Goal: Transaction & Acquisition: Subscribe to service/newsletter

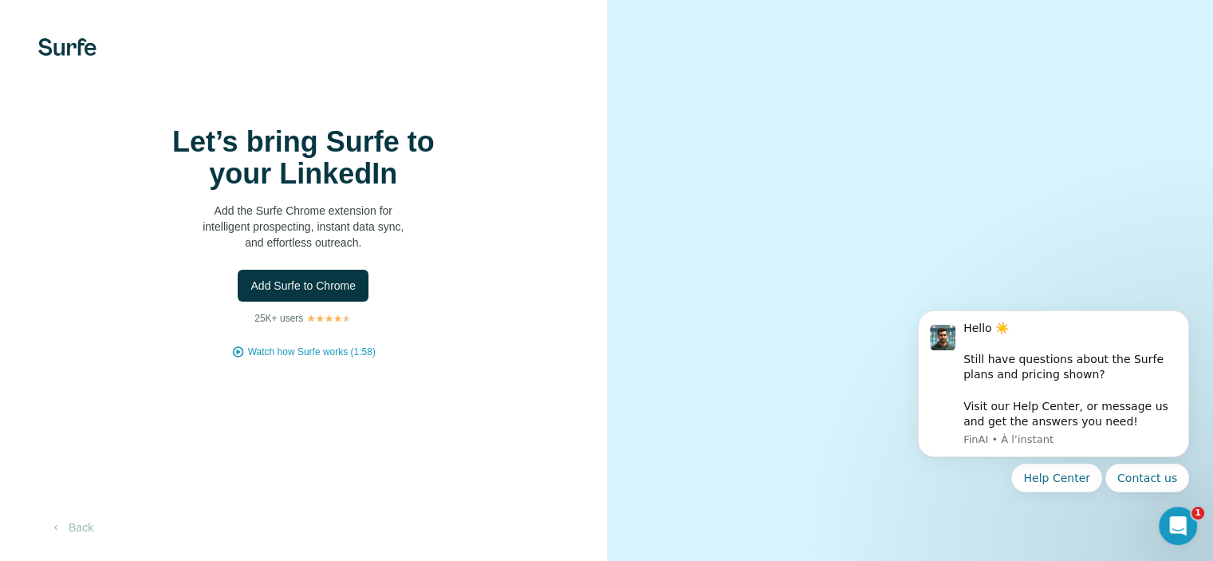
click at [65, 49] on img at bounding box center [67, 47] width 58 height 18
click at [70, 527] on button "Back" at bounding box center [71, 527] width 66 height 29
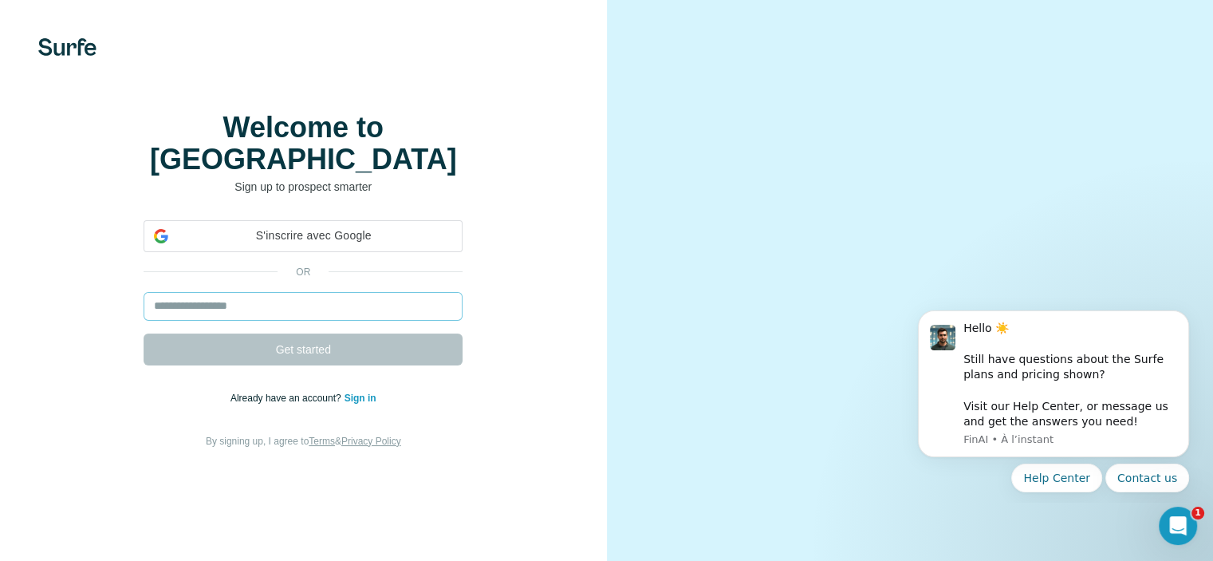
click at [258, 321] on input "email" at bounding box center [303, 306] width 319 height 29
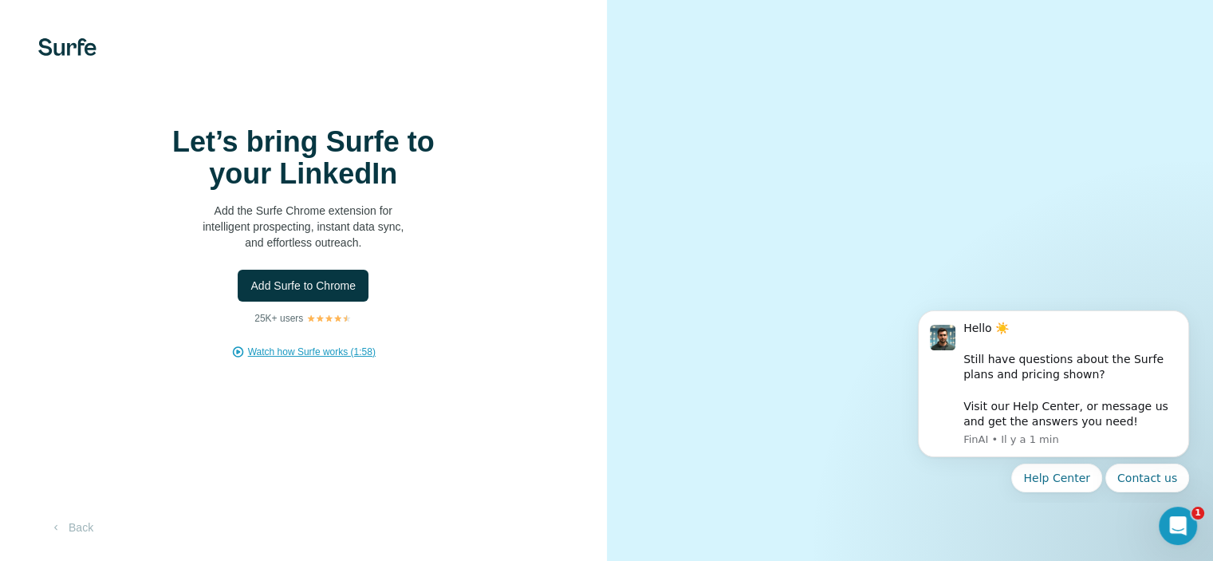
drag, startPoint x: 323, startPoint y: 397, endPoint x: 281, endPoint y: 397, distance: 42.3
click at [281, 359] on span "Watch how Surfe works (1:58)" at bounding box center [312, 352] width 128 height 14
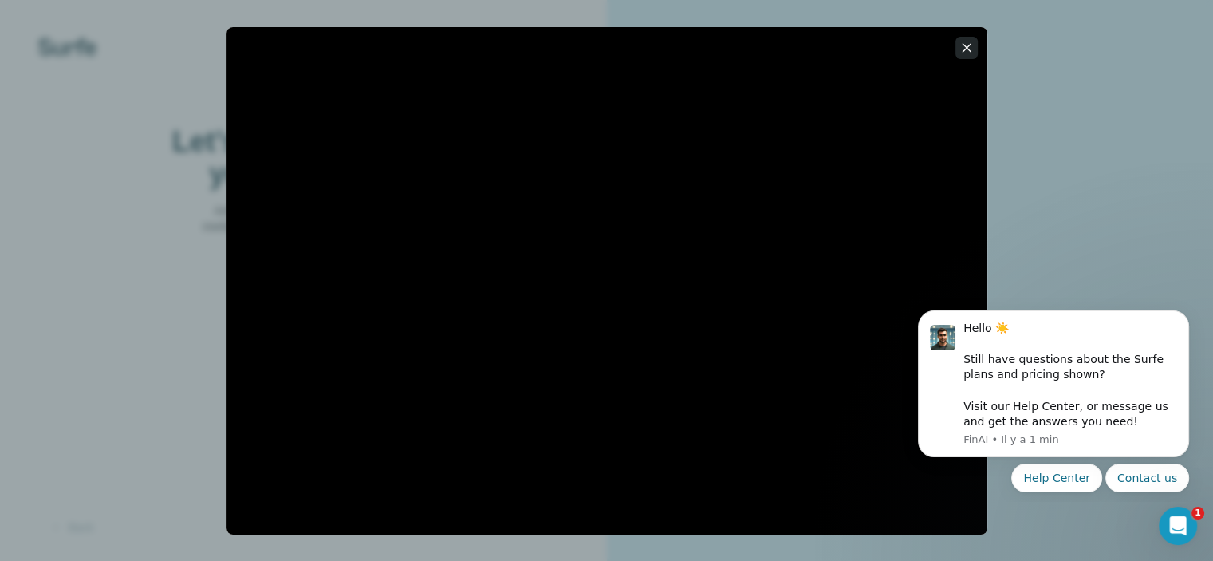
click at [967, 46] on icon "button" at bounding box center [967, 48] width 16 height 16
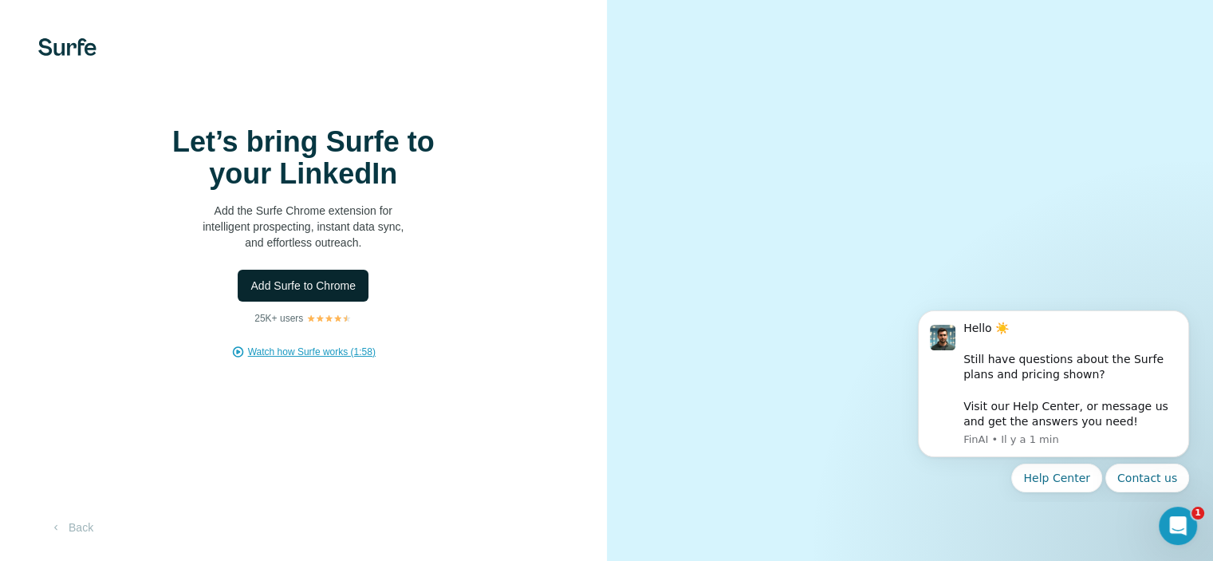
click at [333, 302] on button "Add Surfe to Chrome" at bounding box center [303, 286] width 131 height 32
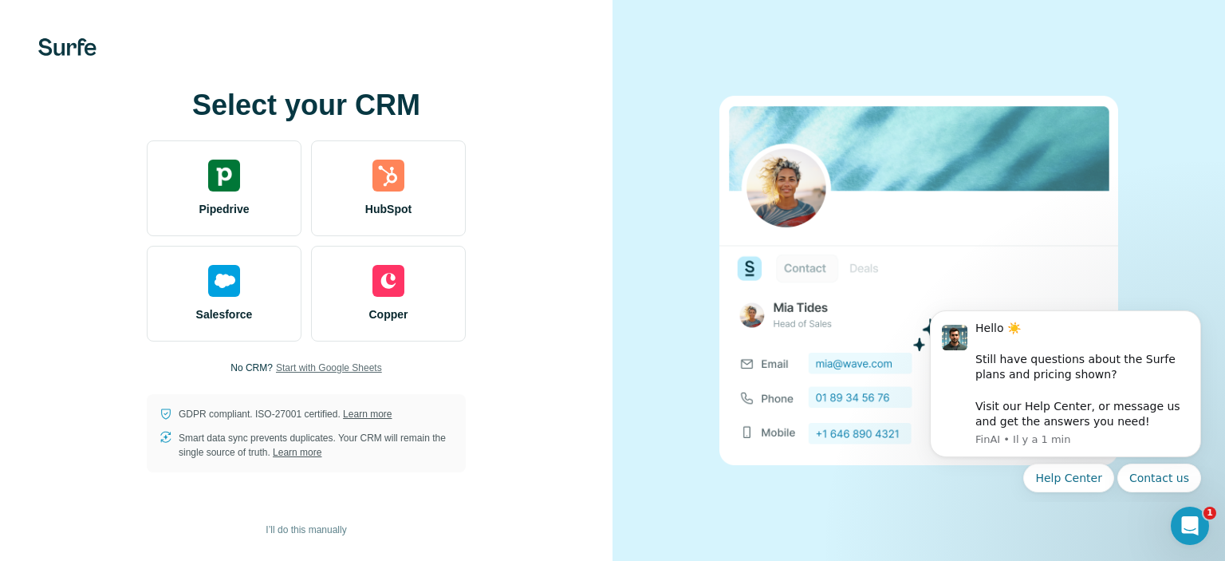
click at [286, 371] on span "Start with Google Sheets" at bounding box center [329, 368] width 106 height 14
